Goal: Transaction & Acquisition: Book appointment/travel/reservation

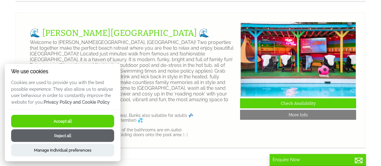
scroll to position [551, 0]
click at [111, 38] on link "🌊 [PERSON_NAME][GEOGRAPHIC_DATA] 🌊" at bounding box center [119, 33] width 179 height 10
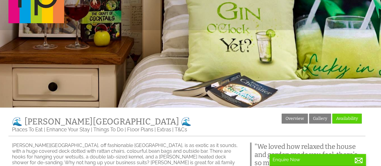
scroll to position [42, 0]
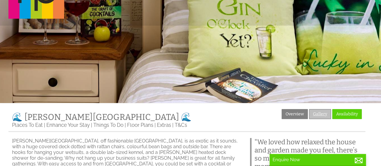
click at [320, 114] on link "Gallery" at bounding box center [320, 114] width 22 height 10
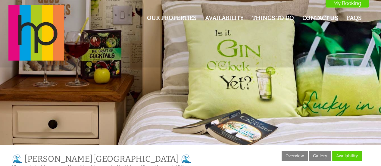
click at [321, 152] on link "Gallery" at bounding box center [320, 156] width 22 height 10
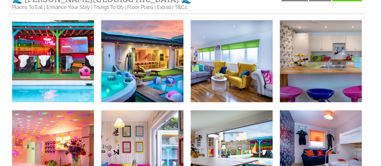
scroll to position [160, 0]
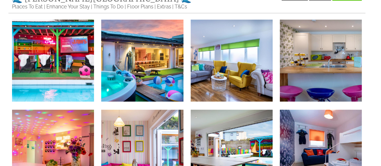
click at [51, 69] on img at bounding box center [53, 61] width 82 height 82
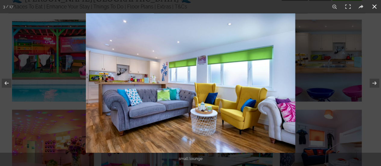
click at [374, 7] on button at bounding box center [373, 6] width 13 height 13
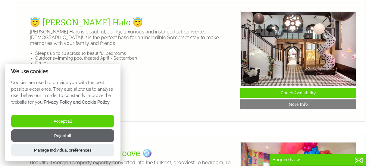
scroll to position [838, 0]
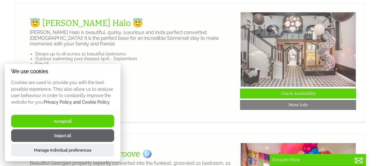
click at [311, 78] on img at bounding box center [298, 49] width 116 height 75
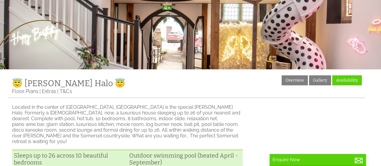
scroll to position [78, 0]
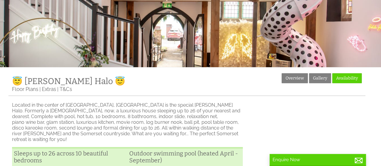
click at [320, 80] on link "Gallery" at bounding box center [320, 78] width 22 height 10
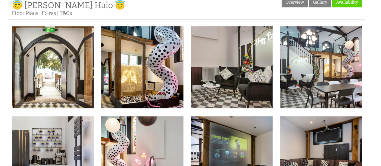
scroll to position [155, 0]
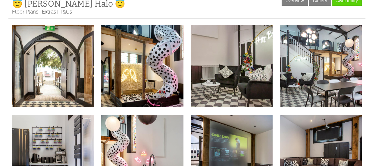
click at [55, 76] on img at bounding box center [53, 66] width 82 height 82
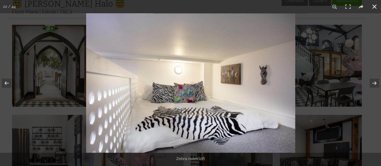
click at [374, 10] on button at bounding box center [373, 6] width 13 height 13
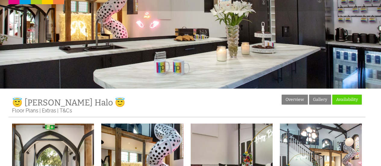
scroll to position [0, 0]
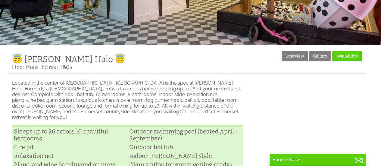
scroll to position [86, 0]
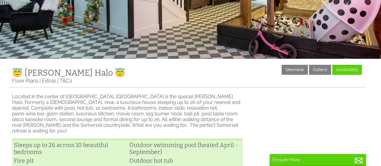
click at [348, 70] on link "Availability" at bounding box center [346, 70] width 29 height 10
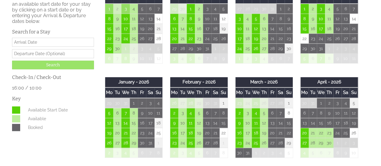
scroll to position [199, 0]
click at [239, 126] on td "9" at bounding box center [239, 123] width 8 height 10
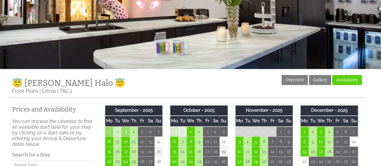
scroll to position [73, 0]
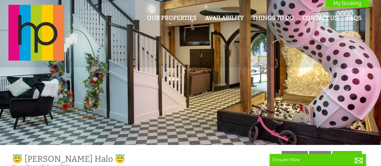
click at [277, 18] on link "Things To Do" at bounding box center [273, 17] width 42 height 7
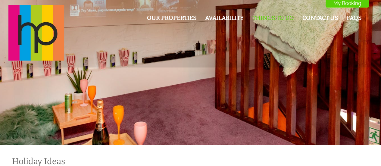
click at [350, 19] on link "FAQs" at bounding box center [353, 17] width 15 height 7
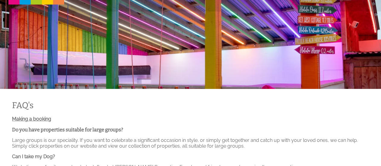
scroll to position [55, 0]
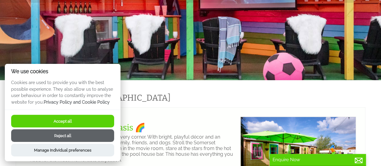
scroll to position [85, 0]
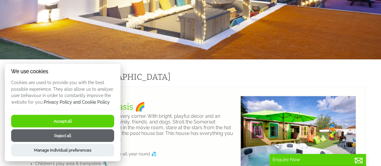
click at [220, 109] on div "🌈 Halula Oasis 🌈 Halula Oasis has fun around every corner. With bright, playful…" at bounding box center [132, 133] width 215 height 75
click at [79, 118] on button "Accept all" at bounding box center [62, 121] width 103 height 13
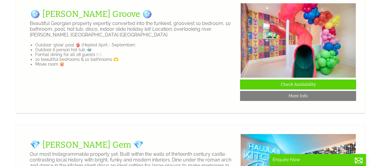
scroll to position [978, 0]
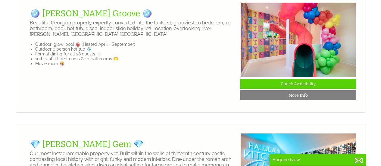
click at [332, 89] on link "Check Availability" at bounding box center [298, 84] width 116 height 10
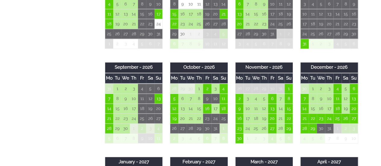
scroll to position [406, 0]
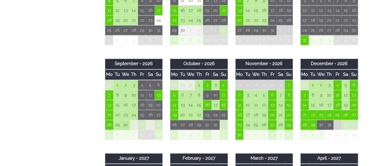
click at [149, 107] on td "19" at bounding box center [150, 105] width 8 height 10
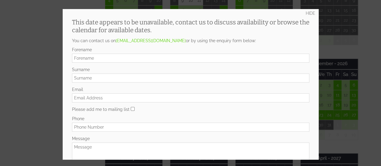
click at [21, 67] on div at bounding box center [190, 83] width 381 height 166
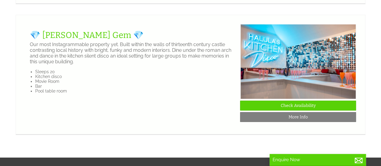
scroll to position [1088, 0]
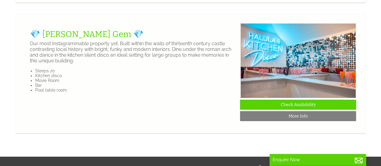
click at [47, 39] on link "💎 [PERSON_NAME] Gem 💎" at bounding box center [87, 34] width 114 height 10
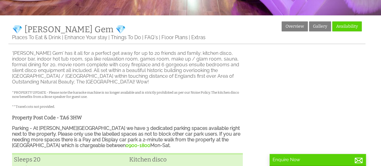
scroll to position [125, 0]
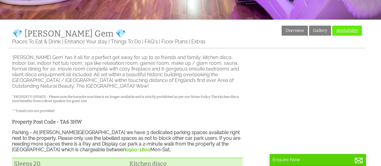
click at [349, 32] on link "Availability" at bounding box center [346, 31] width 29 height 10
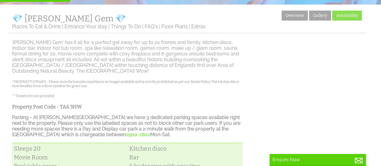
scroll to position [139, 0]
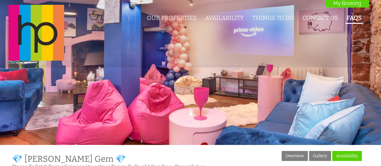
click at [350, 15] on link "FAQs" at bounding box center [353, 17] width 15 height 7
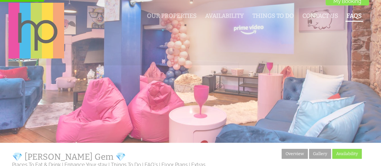
scroll to position [4, 0]
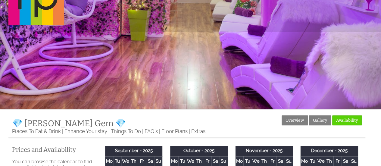
scroll to position [36, 0]
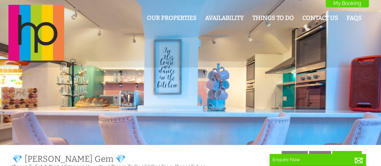
click at [86, 77] on div at bounding box center [190, 72] width 381 height 145
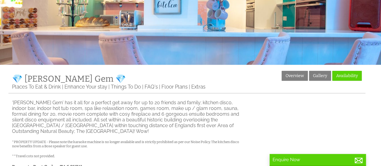
scroll to position [81, 0]
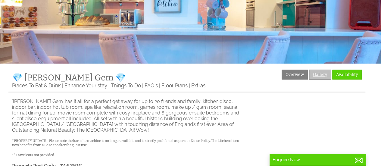
click at [321, 74] on link "Gallery" at bounding box center [320, 75] width 22 height 10
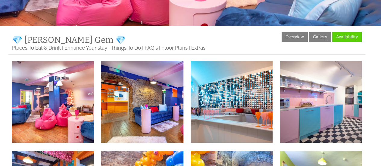
scroll to position [119, 0]
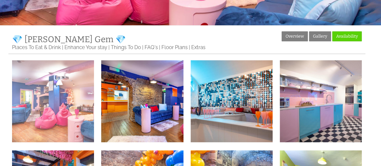
click at [69, 110] on img at bounding box center [53, 101] width 82 height 82
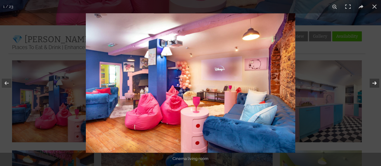
click at [373, 87] on button at bounding box center [370, 83] width 21 height 30
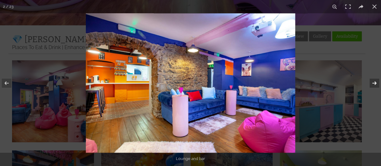
click at [372, 87] on button at bounding box center [370, 83] width 21 height 30
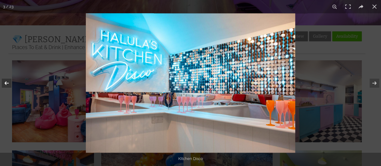
click at [5, 84] on button at bounding box center [10, 83] width 21 height 30
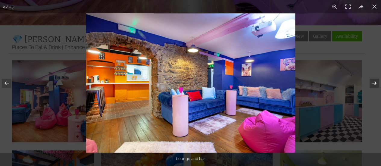
click at [374, 83] on button at bounding box center [370, 83] width 21 height 30
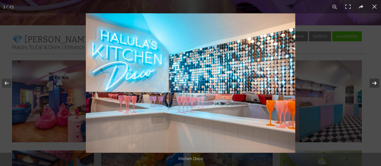
click at [374, 84] on button at bounding box center [370, 83] width 21 height 30
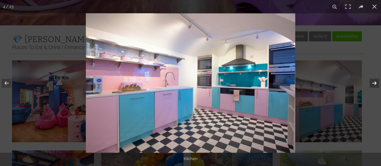
click at [374, 86] on button at bounding box center [370, 83] width 21 height 30
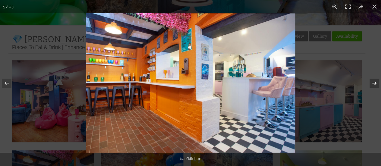
click at [374, 84] on button at bounding box center [370, 83] width 21 height 30
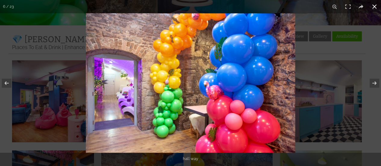
click at [373, 11] on button at bounding box center [373, 6] width 13 height 13
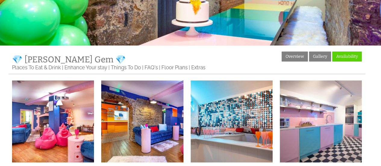
scroll to position [99, 0]
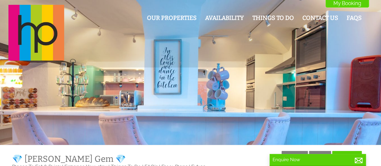
scroll to position [0, 0]
click at [17, 135] on div at bounding box center [190, 72] width 381 height 145
click at [37, 113] on div at bounding box center [190, 72] width 381 height 145
click at [333, 101] on div at bounding box center [190, 72] width 381 height 145
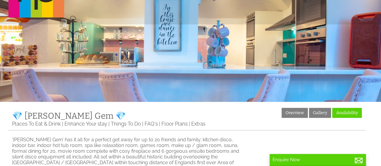
scroll to position [0, 0]
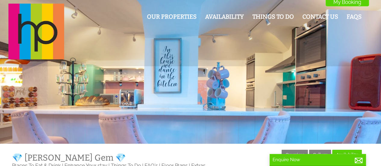
click at [196, 88] on div at bounding box center [190, 71] width 381 height 145
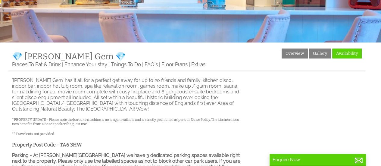
scroll to position [104, 0]
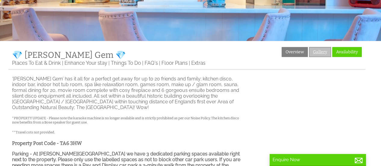
click at [323, 52] on link "Gallery" at bounding box center [320, 52] width 22 height 10
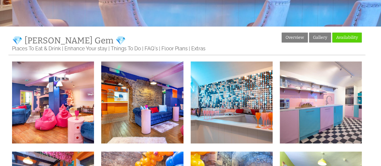
scroll to position [120, 0]
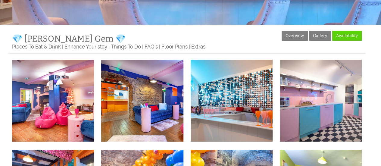
click at [44, 113] on img at bounding box center [53, 101] width 82 height 82
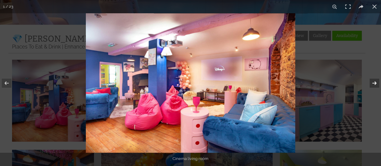
click at [374, 83] on button at bounding box center [370, 83] width 21 height 30
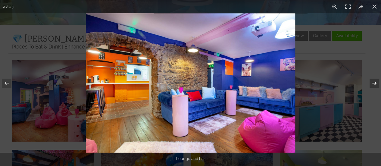
click at [369, 85] on button at bounding box center [370, 83] width 21 height 30
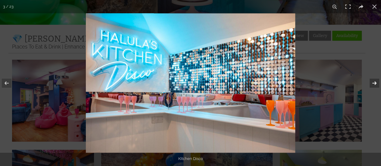
click at [365, 87] on button at bounding box center [370, 83] width 21 height 30
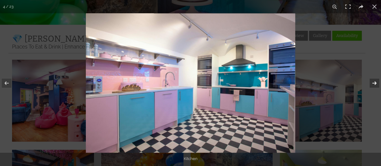
click at [364, 87] on button at bounding box center [370, 83] width 21 height 30
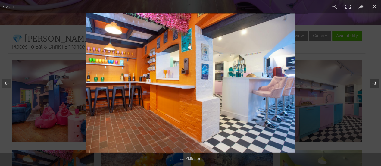
click at [373, 82] on button at bounding box center [370, 83] width 21 height 30
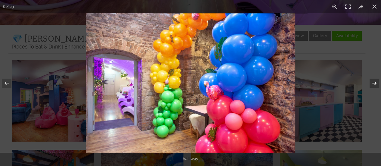
click at [375, 83] on button at bounding box center [370, 83] width 21 height 30
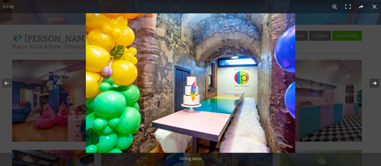
click at [370, 86] on button at bounding box center [370, 83] width 21 height 30
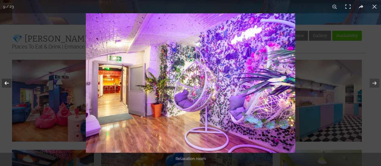
click at [3, 84] on button at bounding box center [10, 83] width 21 height 30
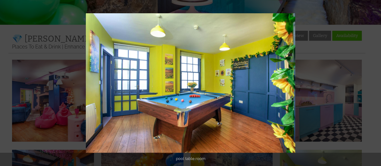
click at [374, 91] on button at bounding box center [370, 83] width 21 height 30
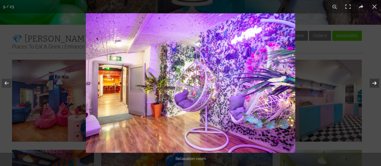
click at [370, 91] on button at bounding box center [370, 83] width 21 height 30
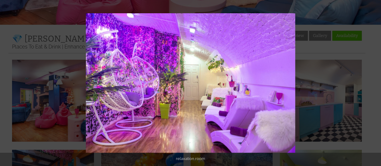
click at [360, 98] on button at bounding box center [370, 83] width 21 height 30
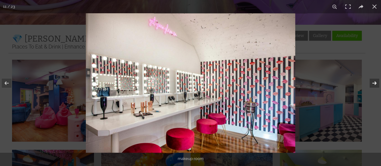
click at [370, 83] on button at bounding box center [370, 83] width 21 height 30
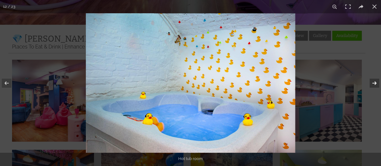
click at [369, 85] on button at bounding box center [370, 83] width 21 height 30
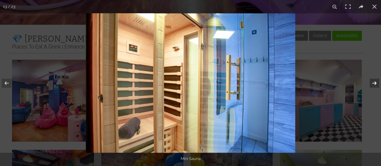
click at [366, 87] on button at bounding box center [370, 83] width 21 height 30
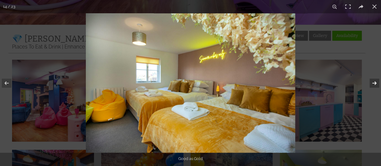
click at [364, 87] on button at bounding box center [370, 83] width 21 height 30
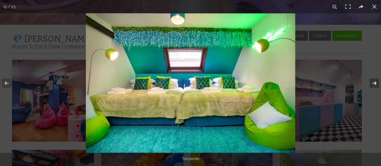
click at [364, 87] on button at bounding box center [370, 83] width 21 height 30
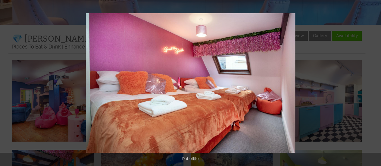
click at [15, 78] on button at bounding box center [10, 83] width 21 height 30
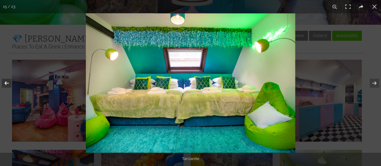
click at [11, 81] on button at bounding box center [10, 83] width 21 height 30
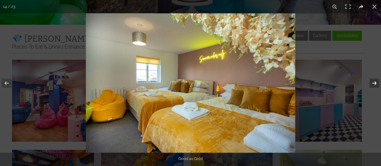
click at [374, 85] on button at bounding box center [370, 83] width 21 height 30
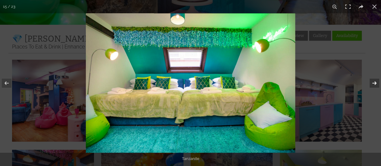
click at [376, 85] on button at bounding box center [370, 83] width 21 height 30
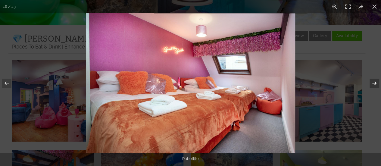
click at [375, 86] on button at bounding box center [370, 83] width 21 height 30
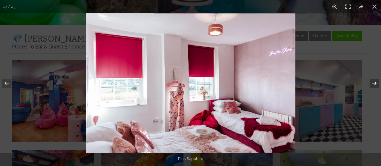
click at [371, 87] on button at bounding box center [370, 83] width 21 height 30
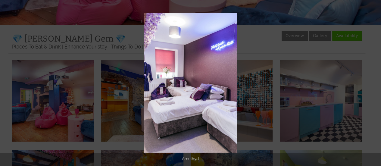
click at [376, 89] on button at bounding box center [370, 83] width 21 height 30
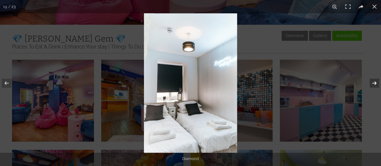
click at [374, 87] on button at bounding box center [370, 83] width 21 height 30
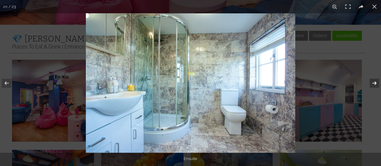
click at [373, 87] on button at bounding box center [370, 83] width 21 height 30
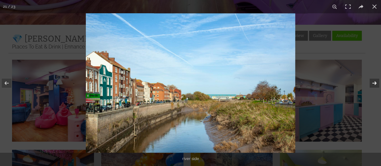
click at [376, 84] on button at bounding box center [370, 83] width 21 height 30
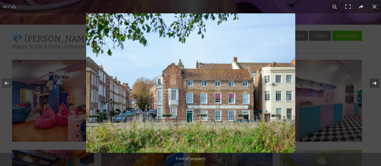
click at [370, 86] on button at bounding box center [370, 83] width 21 height 30
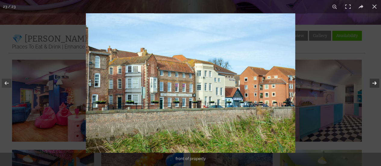
click at [371, 86] on button at bounding box center [370, 83] width 21 height 30
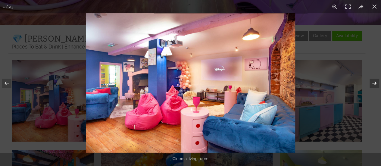
click at [371, 86] on button at bounding box center [370, 83] width 21 height 30
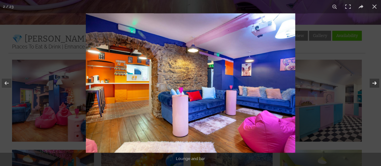
click at [371, 86] on button at bounding box center [370, 83] width 21 height 30
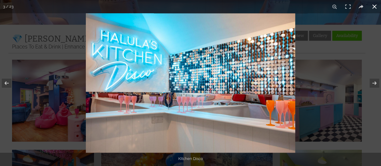
click at [374, 8] on button at bounding box center [373, 6] width 13 height 13
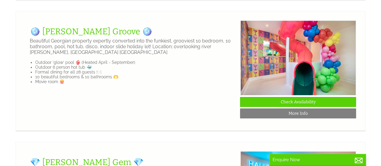
scroll to position [961, 0]
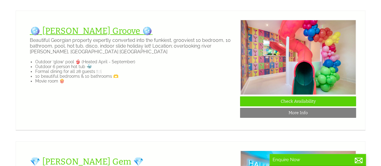
click at [60, 36] on link "🪩 [PERSON_NAME] Groove 🪩" at bounding box center [91, 31] width 122 height 10
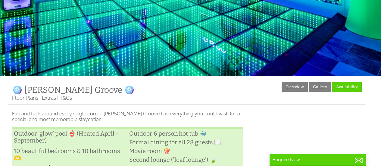
scroll to position [76, 0]
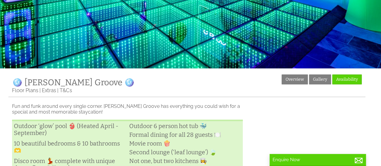
click at [346, 81] on link "Availability" at bounding box center [346, 79] width 29 height 10
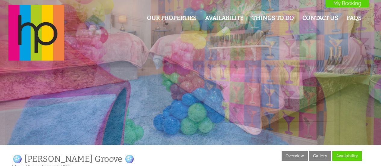
click at [334, 135] on div at bounding box center [190, 72] width 381 height 145
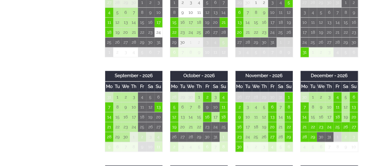
scroll to position [395, 0]
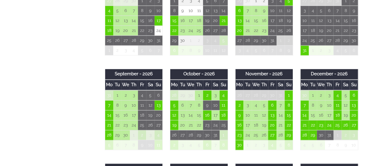
click at [31, 141] on div "Properties 🪩 [PERSON_NAME] Groove 🪩 Overview Gallery Availability Floor Plans E…" at bounding box center [186, 53] width 357 height 597
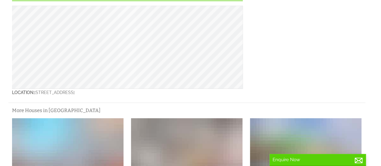
scroll to position [76, 0]
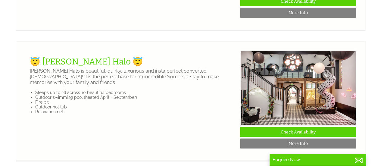
scroll to position [801, 0]
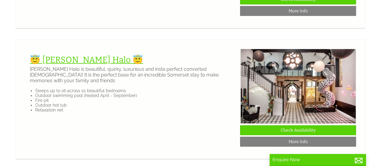
click at [55, 65] on link "😇 [PERSON_NAME] Halo 😇" at bounding box center [86, 60] width 113 height 10
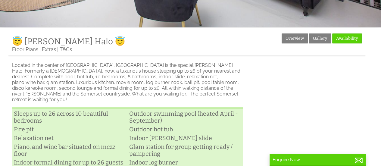
scroll to position [118, 0]
click at [349, 41] on link "Availability" at bounding box center [346, 38] width 29 height 10
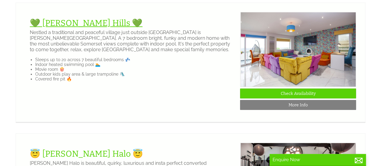
click at [59, 28] on link "💚 [PERSON_NAME] Hills 💚" at bounding box center [86, 23] width 113 height 10
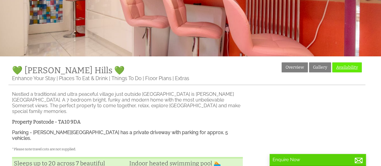
click at [350, 69] on link "Availability" at bounding box center [346, 67] width 29 height 10
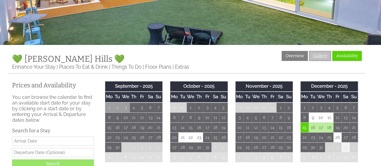
click at [321, 55] on link "Gallery" at bounding box center [320, 56] width 22 height 10
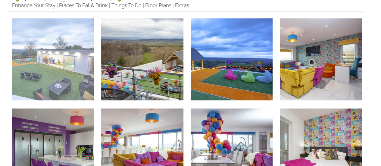
click at [60, 67] on img at bounding box center [53, 59] width 82 height 82
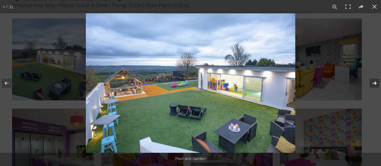
click at [373, 87] on button at bounding box center [370, 83] width 21 height 30
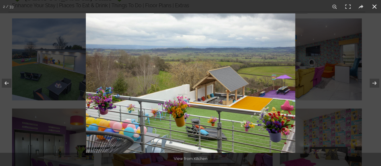
click at [376, 8] on button at bounding box center [373, 6] width 13 height 13
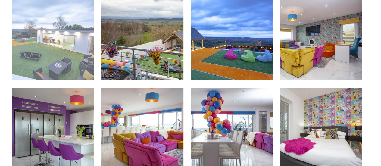
click at [42, 61] on img at bounding box center [53, 39] width 82 height 82
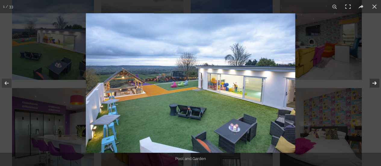
click at [370, 87] on button at bounding box center [370, 83] width 21 height 30
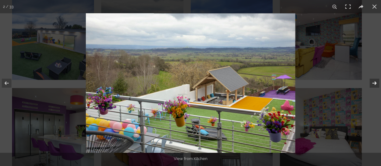
click at [370, 87] on button at bounding box center [370, 83] width 21 height 30
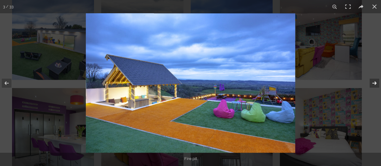
click at [370, 87] on button at bounding box center [370, 83] width 21 height 30
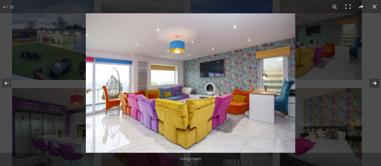
click at [370, 87] on button at bounding box center [370, 83] width 21 height 30
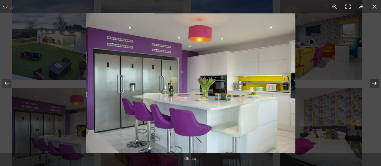
click at [370, 87] on button at bounding box center [370, 83] width 21 height 30
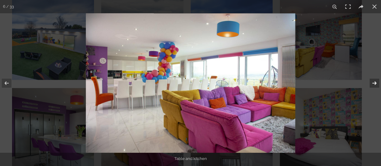
click at [370, 87] on button at bounding box center [370, 83] width 21 height 30
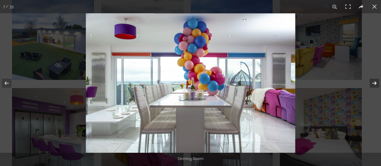
click at [368, 88] on button at bounding box center [370, 83] width 21 height 30
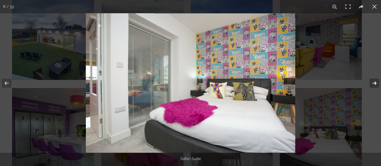
click at [370, 88] on button at bounding box center [370, 83] width 21 height 30
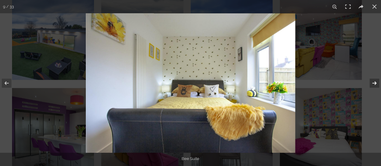
click at [369, 88] on button at bounding box center [370, 83] width 21 height 30
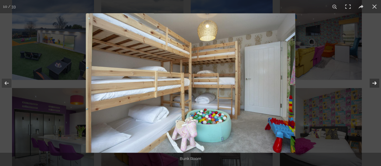
click at [370, 87] on button at bounding box center [370, 83] width 21 height 30
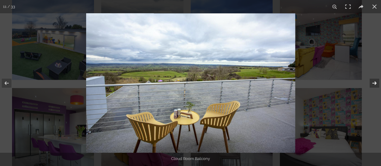
click at [368, 88] on button at bounding box center [370, 83] width 21 height 30
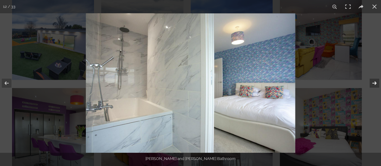
click at [369, 88] on button at bounding box center [370, 83] width 21 height 30
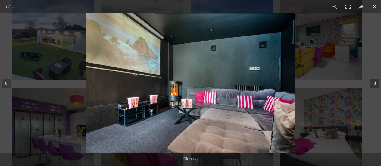
click at [368, 88] on button at bounding box center [370, 83] width 21 height 30
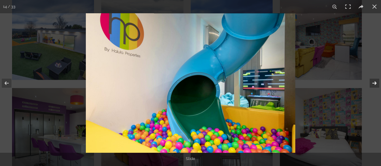
click at [369, 88] on button at bounding box center [370, 83] width 21 height 30
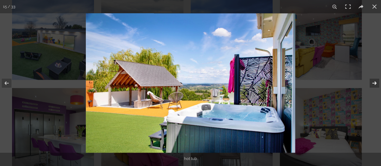
click at [370, 87] on button at bounding box center [370, 83] width 21 height 30
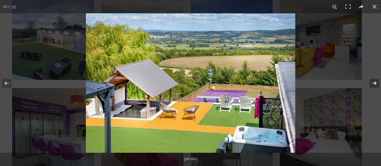
click at [370, 87] on button at bounding box center [370, 83] width 21 height 30
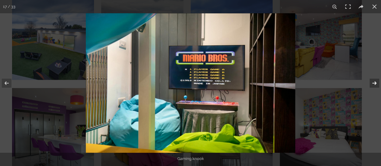
click at [370, 87] on button at bounding box center [370, 83] width 21 height 30
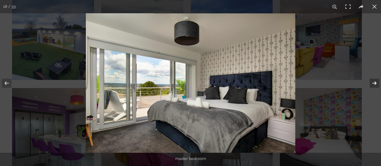
click at [370, 87] on button at bounding box center [370, 83] width 21 height 30
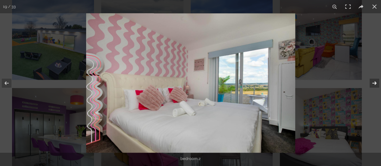
click at [370, 87] on button at bounding box center [370, 83] width 21 height 30
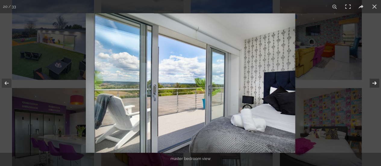
click at [369, 88] on button at bounding box center [370, 83] width 21 height 30
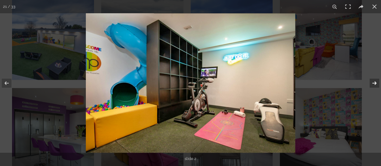
click at [369, 88] on button at bounding box center [370, 83] width 21 height 30
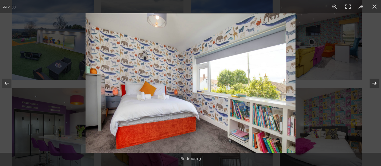
click at [370, 87] on button at bounding box center [370, 83] width 21 height 30
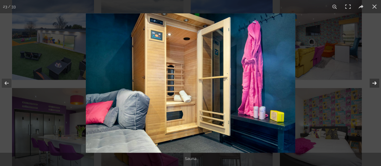
click at [370, 87] on button at bounding box center [370, 83] width 21 height 30
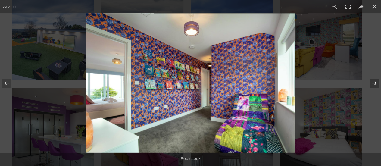
click at [370, 87] on button at bounding box center [370, 83] width 21 height 30
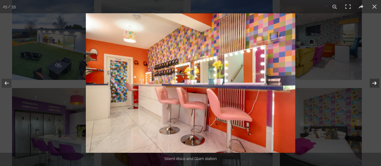
click at [370, 87] on button at bounding box center [370, 83] width 21 height 30
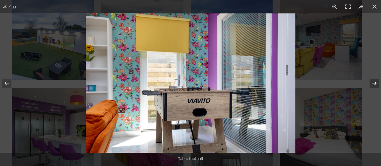
click at [370, 87] on button at bounding box center [370, 83] width 21 height 30
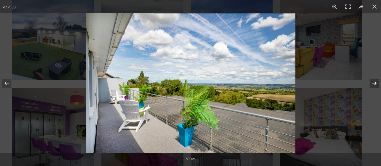
click at [370, 87] on button at bounding box center [370, 83] width 21 height 30
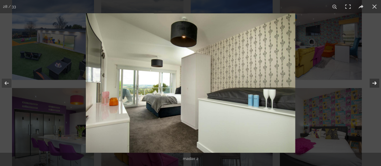
click at [370, 87] on button at bounding box center [370, 83] width 21 height 30
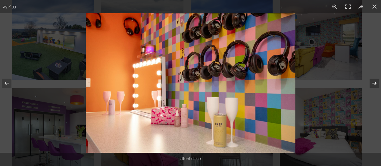
click at [370, 87] on button at bounding box center [370, 83] width 21 height 30
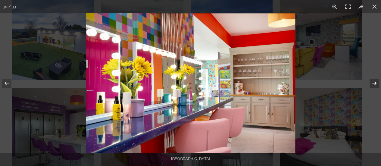
click at [370, 87] on button at bounding box center [370, 83] width 21 height 30
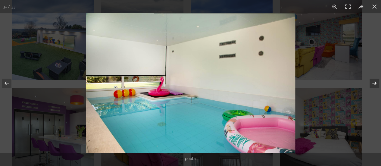
click at [369, 88] on button at bounding box center [370, 83] width 21 height 30
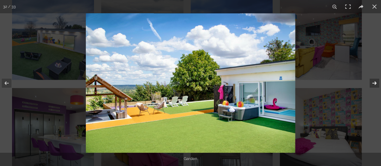
click at [369, 88] on button at bounding box center [370, 83] width 21 height 30
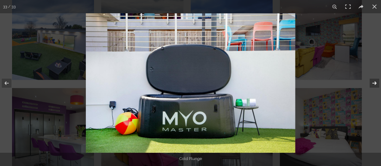
click at [370, 88] on button at bounding box center [370, 83] width 21 height 30
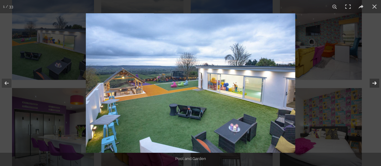
click at [370, 88] on button at bounding box center [370, 83] width 21 height 30
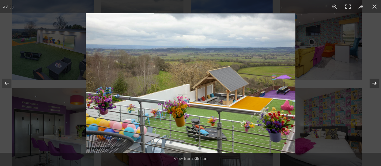
click at [370, 87] on button at bounding box center [370, 83] width 21 height 30
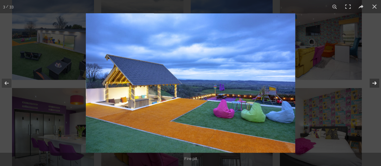
click at [370, 87] on button at bounding box center [370, 83] width 21 height 30
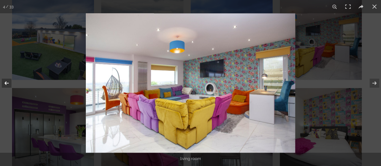
click at [8, 85] on button at bounding box center [10, 83] width 21 height 30
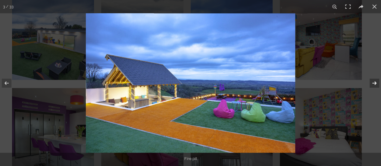
click at [374, 84] on button at bounding box center [370, 83] width 21 height 30
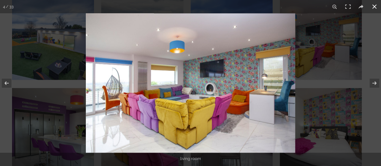
click at [375, 7] on button at bounding box center [373, 6] width 13 height 13
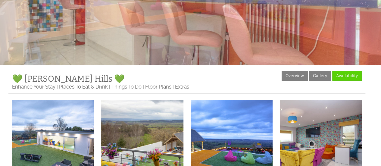
scroll to position [79, 0]
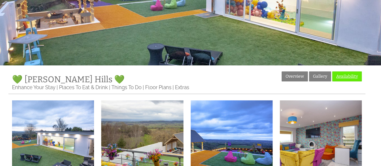
click at [352, 76] on link "Availability" at bounding box center [346, 76] width 29 height 10
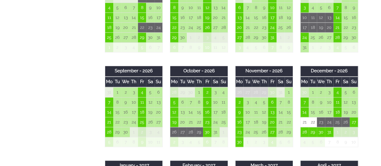
scroll to position [406, 0]
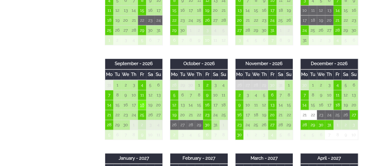
click at [143, 105] on td "18" at bounding box center [142, 105] width 8 height 10
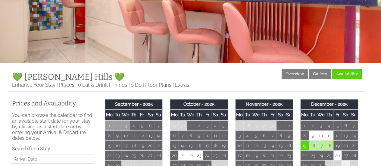
scroll to position [70, 0]
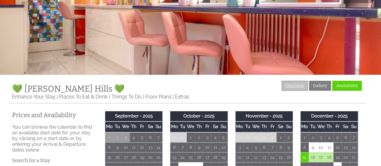
click at [297, 83] on link "Overview" at bounding box center [294, 86] width 26 height 10
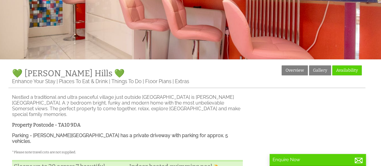
scroll to position [55, 0]
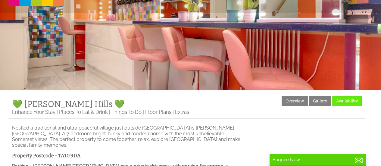
click at [345, 101] on link "Availability" at bounding box center [346, 101] width 29 height 10
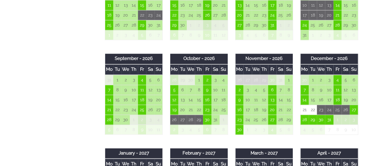
scroll to position [459, 0]
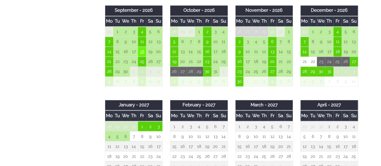
click at [142, 53] on td "18" at bounding box center [142, 52] width 8 height 10
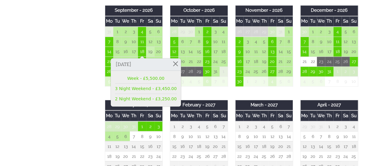
click at [150, 52] on td "19" at bounding box center [150, 52] width 8 height 10
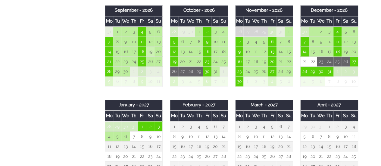
click at [149, 54] on td "19" at bounding box center [150, 52] width 8 height 10
click at [151, 54] on td "19" at bounding box center [150, 52] width 8 height 10
click at [150, 53] on td "19" at bounding box center [150, 52] width 8 height 10
click at [141, 53] on td "18" at bounding box center [142, 52] width 8 height 10
